Goal: Information Seeking & Learning: Learn about a topic

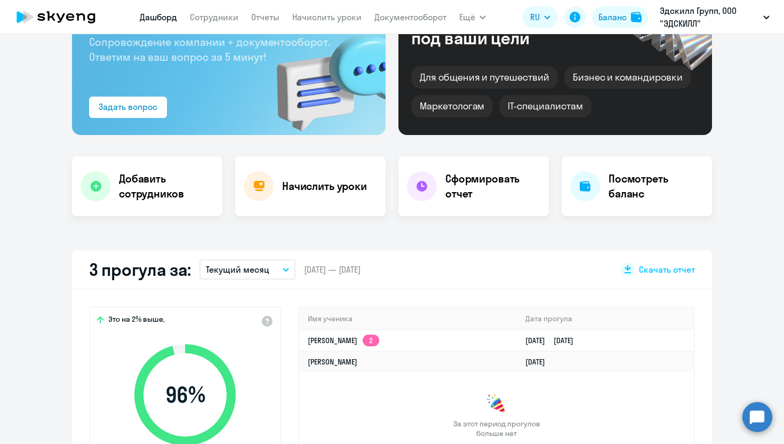
scroll to position [98, 0]
select select "30"
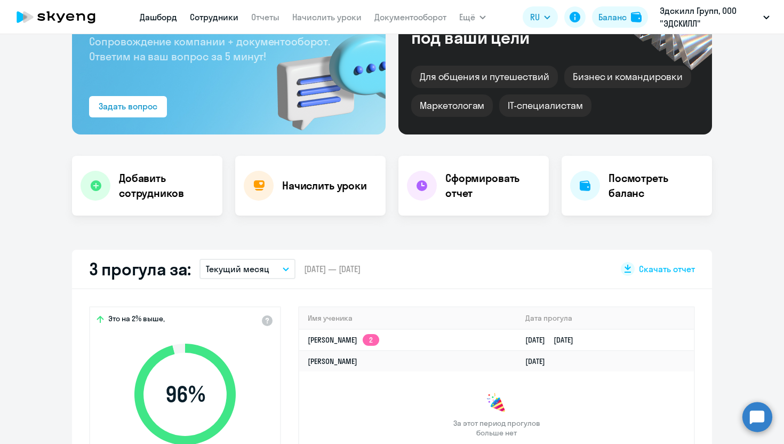
click at [222, 19] on link "Сотрудники" at bounding box center [214, 17] width 49 height 11
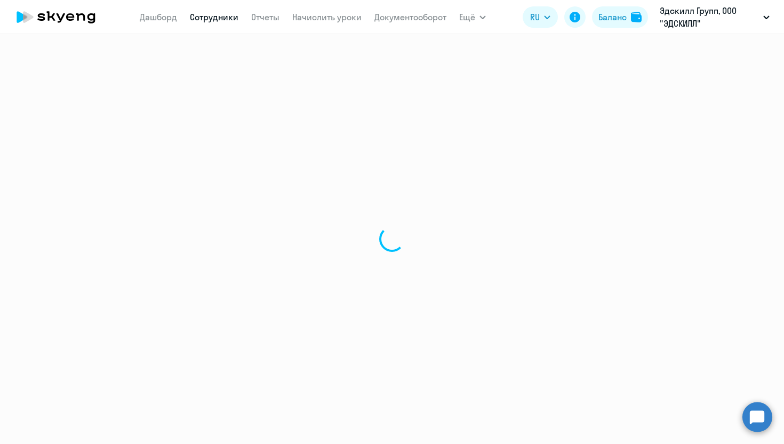
select select "30"
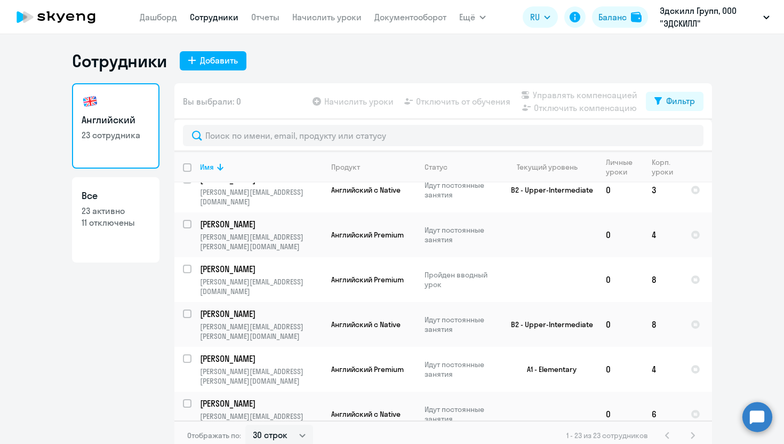
scroll to position [6, 0]
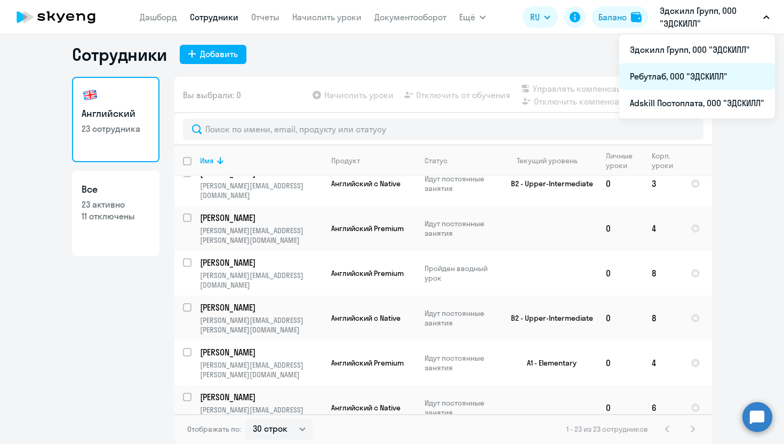
click at [652, 75] on li "Ребутлаб, ООО "ЭДСКИЛЛ"" at bounding box center [697, 76] width 156 height 27
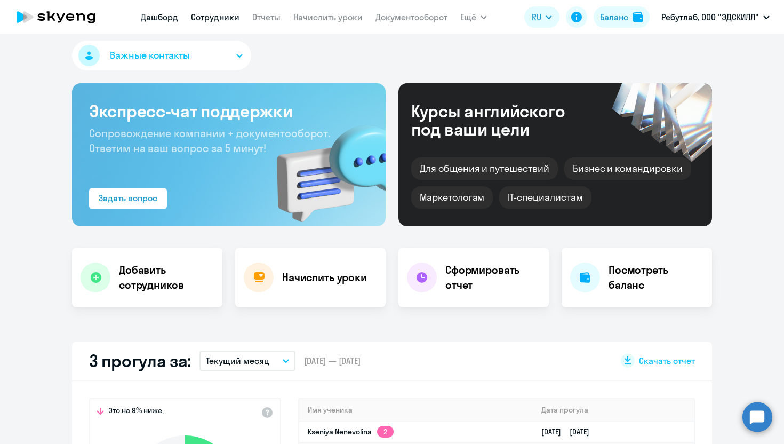
click at [222, 19] on link "Сотрудники" at bounding box center [215, 17] width 49 height 11
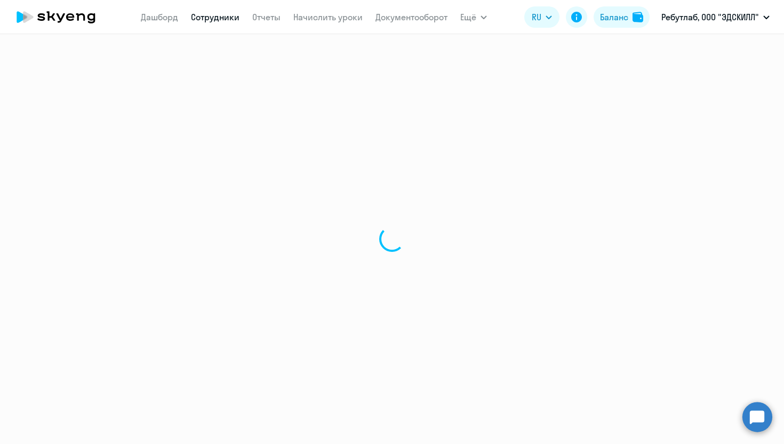
select select "30"
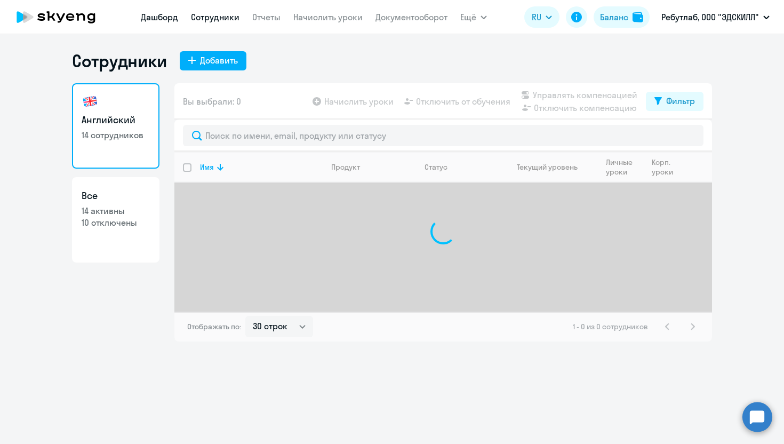
click at [165, 15] on link "Дашборд" at bounding box center [159, 17] width 37 height 11
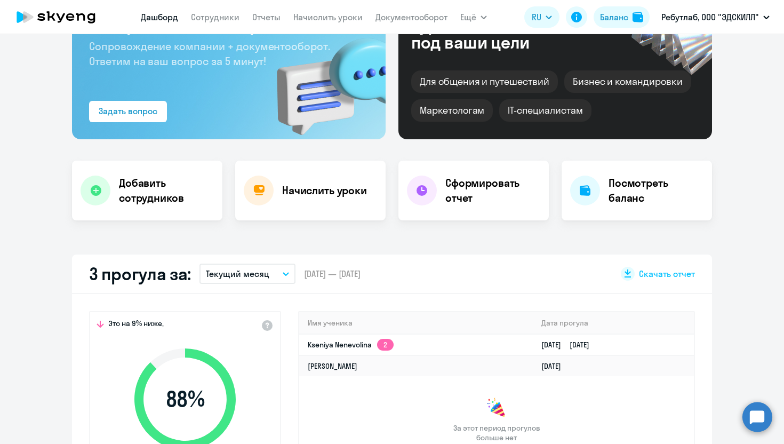
scroll to position [102, 0]
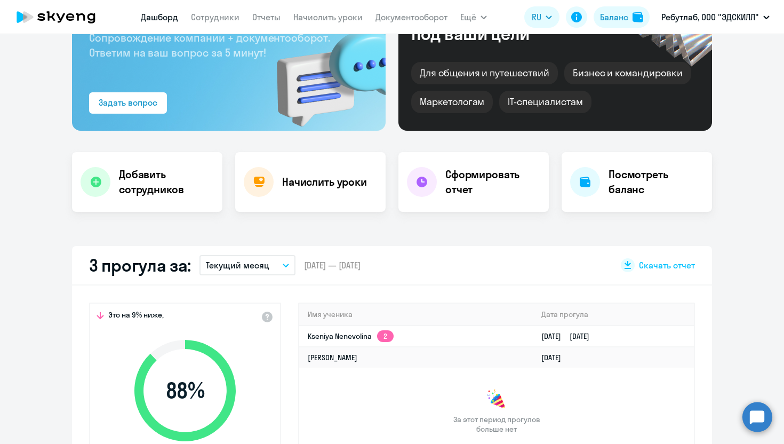
select select "30"
click at [219, 20] on link "Сотрудники" at bounding box center [215, 17] width 49 height 11
select select "30"
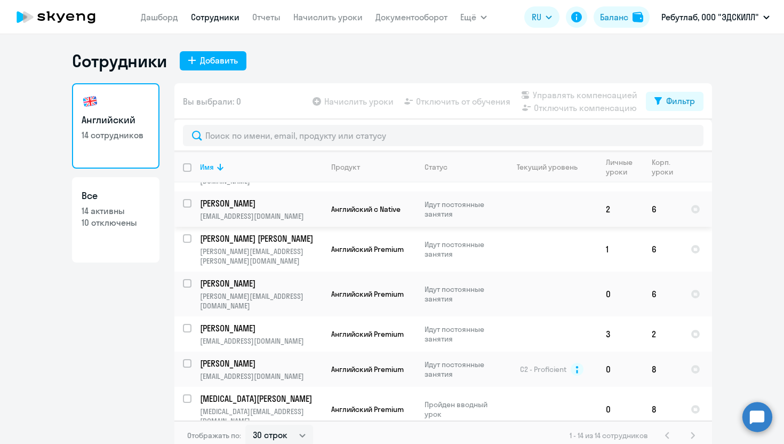
scroll to position [46, 0]
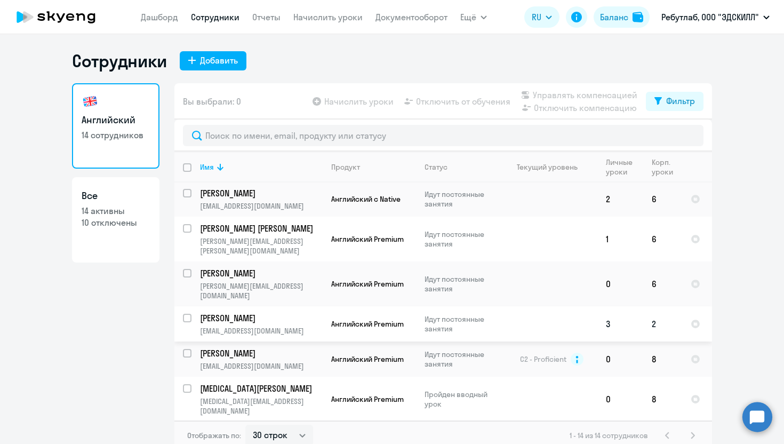
click at [280, 312] on p "[PERSON_NAME]" at bounding box center [260, 318] width 120 height 12
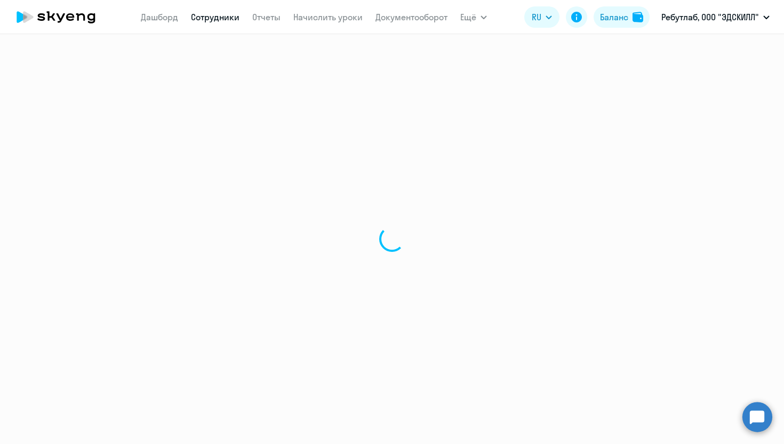
select select "english"
select select "30"
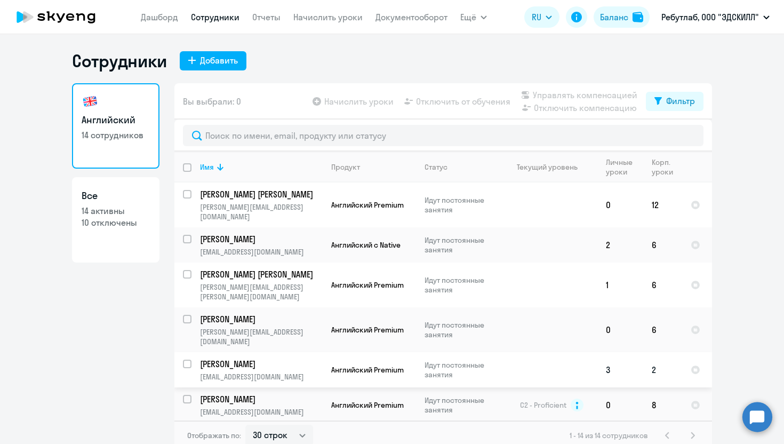
click at [353, 352] on td "Английский Premium" at bounding box center [369, 369] width 93 height 35
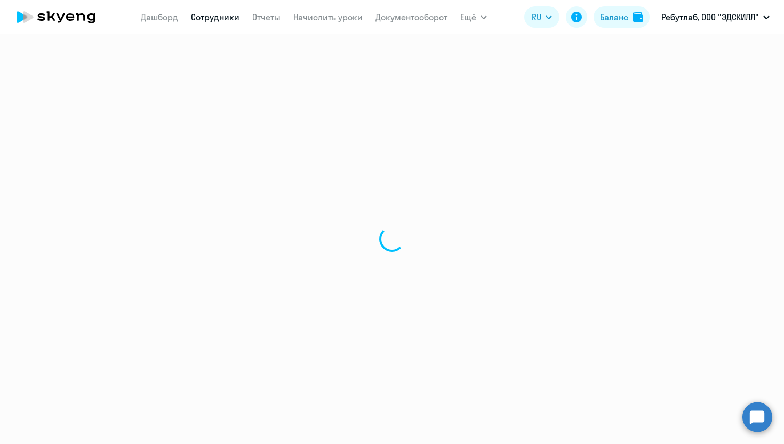
select select "english"
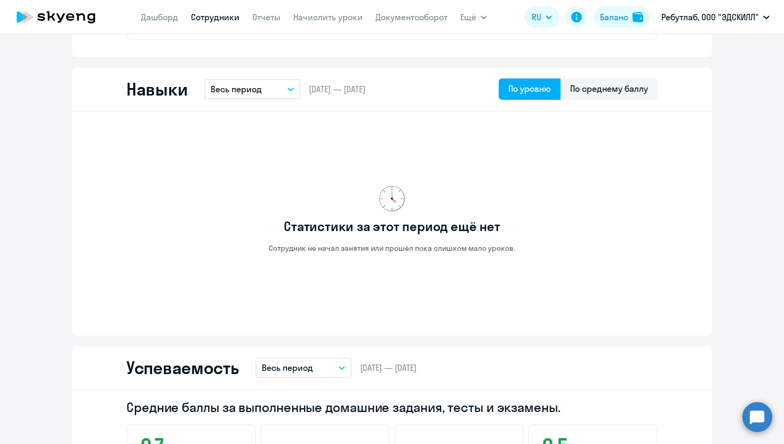
scroll to position [537, 0]
